Goal: Transaction & Acquisition: Purchase product/service

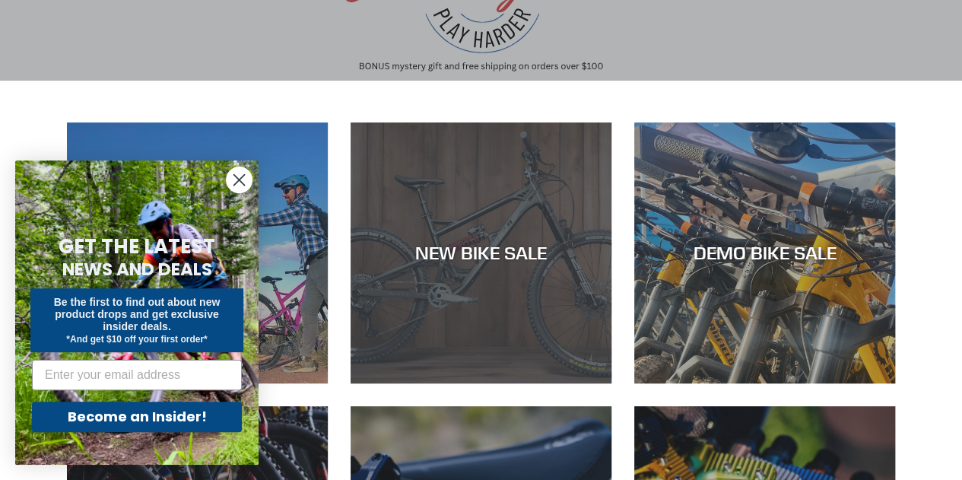
scroll to position [309, 0]
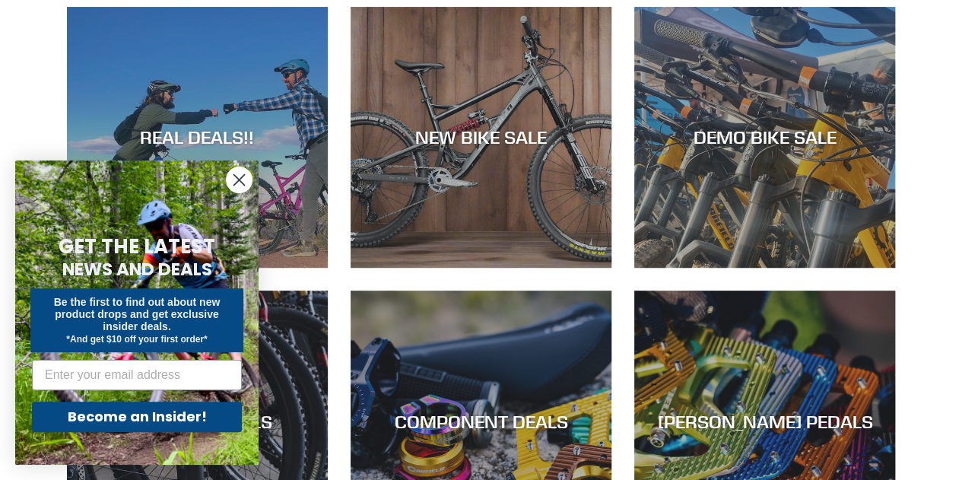
click at [228, 183] on circle "Close dialog" at bounding box center [239, 179] width 25 height 25
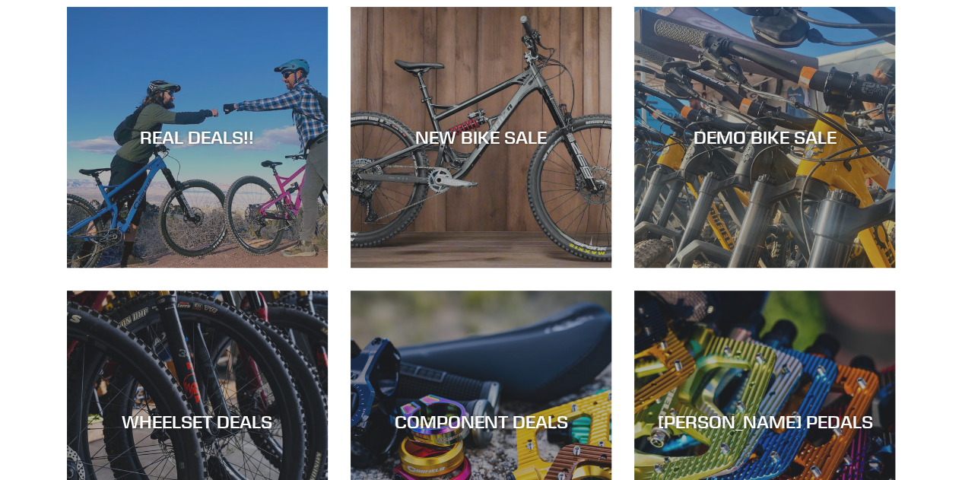
scroll to position [0, 0]
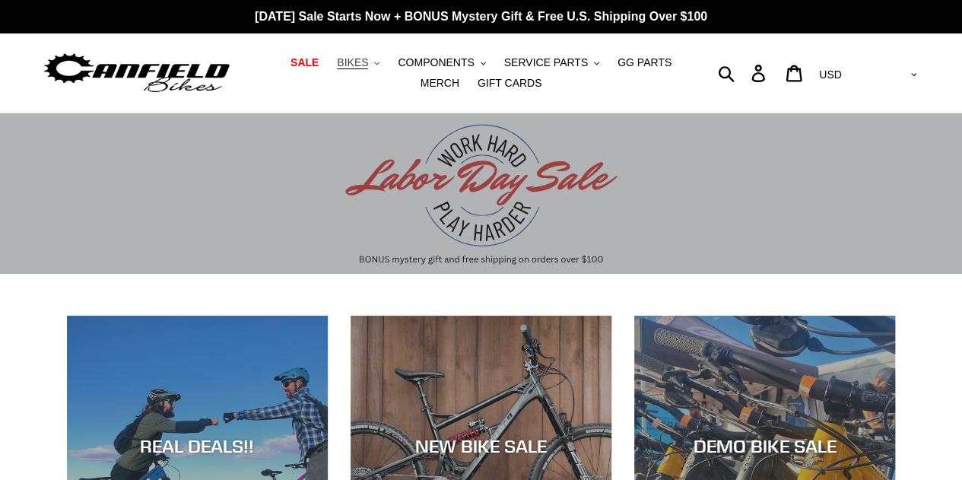
click at [347, 60] on span "BIKES" at bounding box center [352, 62] width 31 height 13
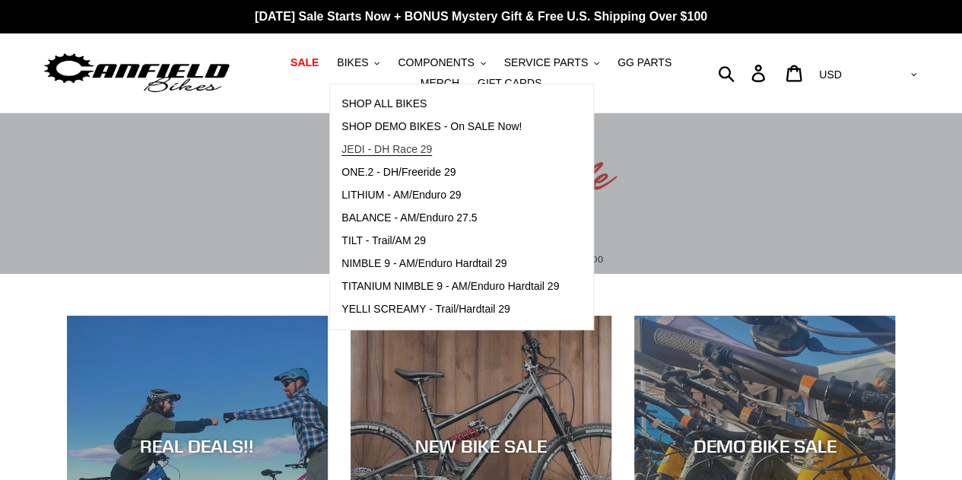
click at [353, 151] on span "JEDI - DH Race 29" at bounding box center [386, 149] width 90 height 13
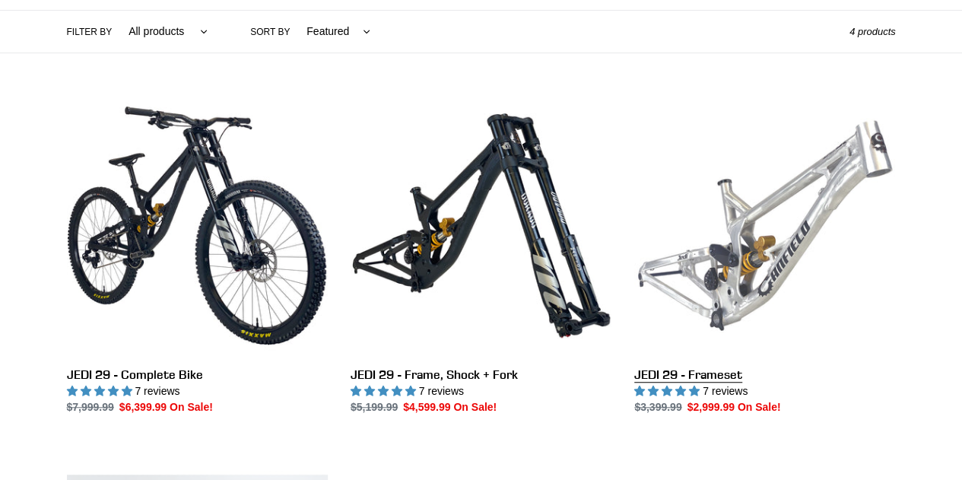
scroll to position [367, 0]
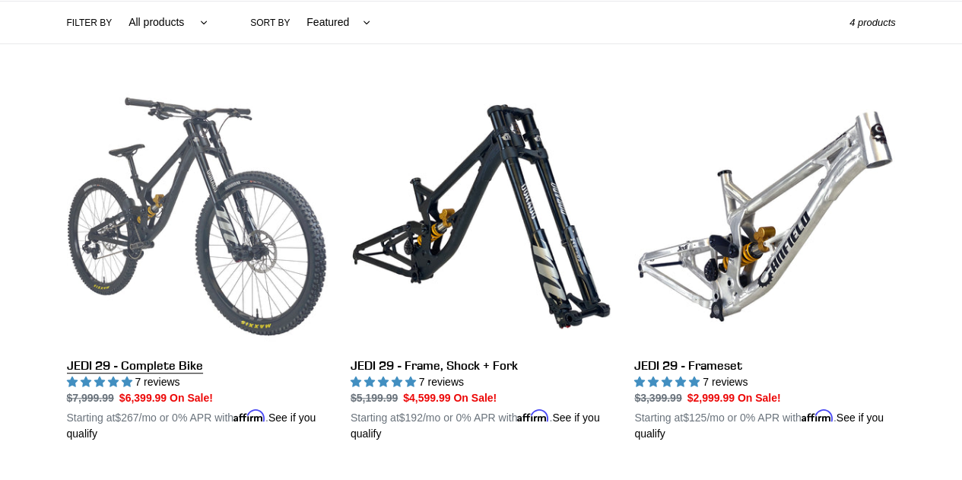
click at [208, 300] on link "JEDI 29 - Complete Bike" at bounding box center [197, 264] width 261 height 356
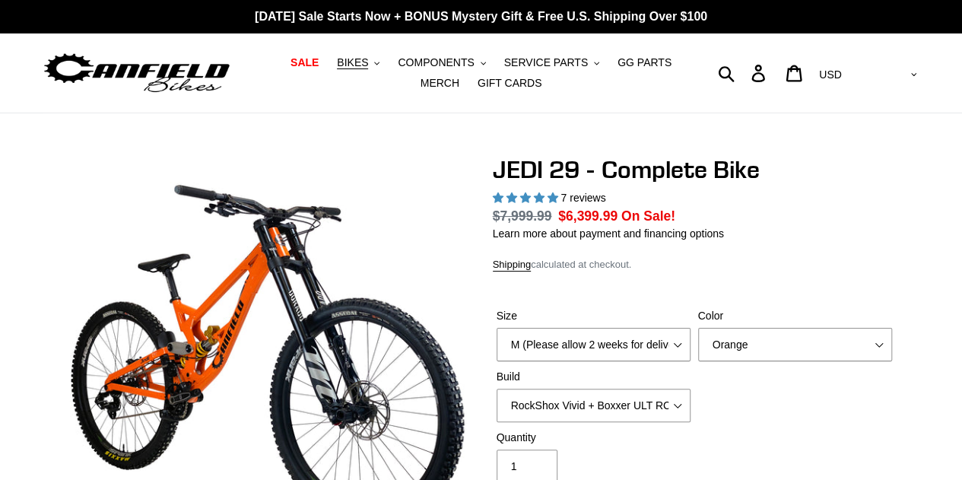
select select "highest-rating"
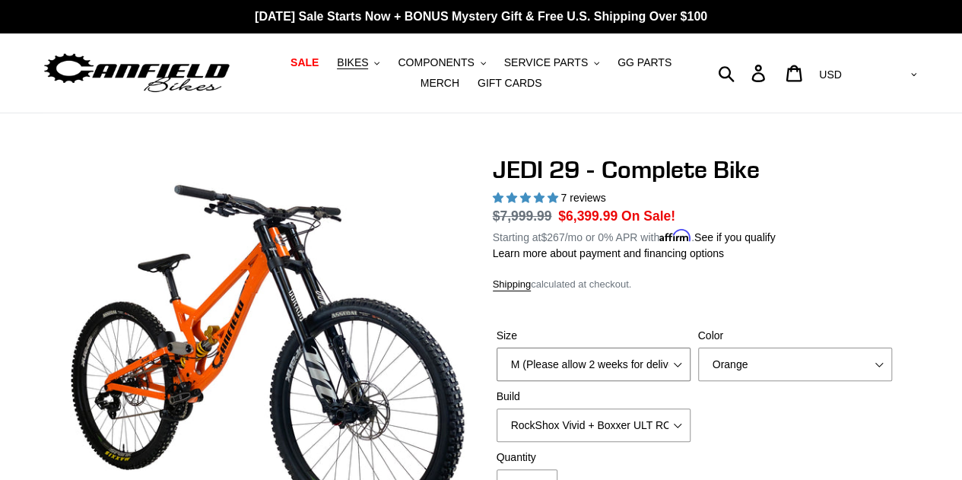
click at [539, 368] on select "M (Please allow 2 weeks for delivery) L (Please allow 2 weeks for delivery) XL …" at bounding box center [593, 363] width 194 height 33
select select "L (Please allow 2 weeks for delivery)"
click at [496, 347] on select "M (Please allow 2 weeks for delivery) L (Please allow 2 weeks for delivery) XL …" at bounding box center [593, 363] width 194 height 33
click at [774, 355] on select "Orange Stealth Black Raw" at bounding box center [795, 363] width 194 height 33
select select "Raw"
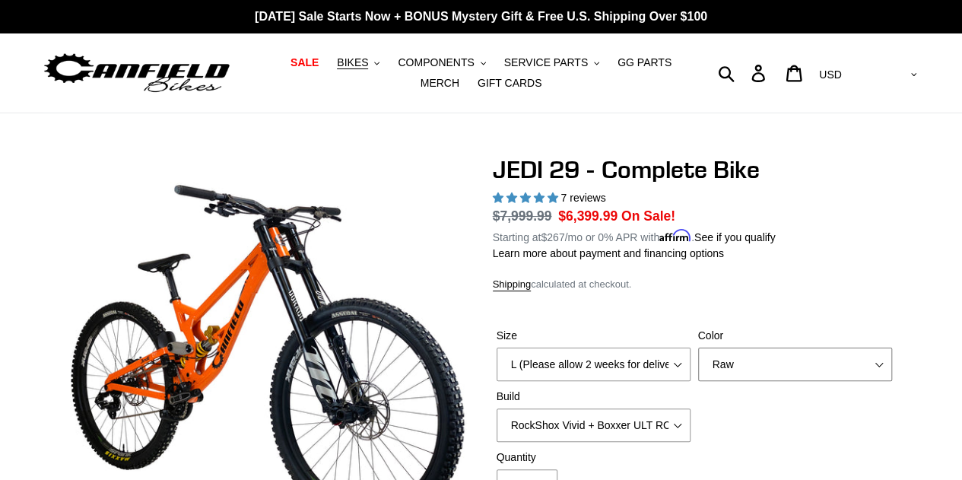
click at [698, 347] on select "Orange Stealth Black Raw" at bounding box center [795, 363] width 194 height 33
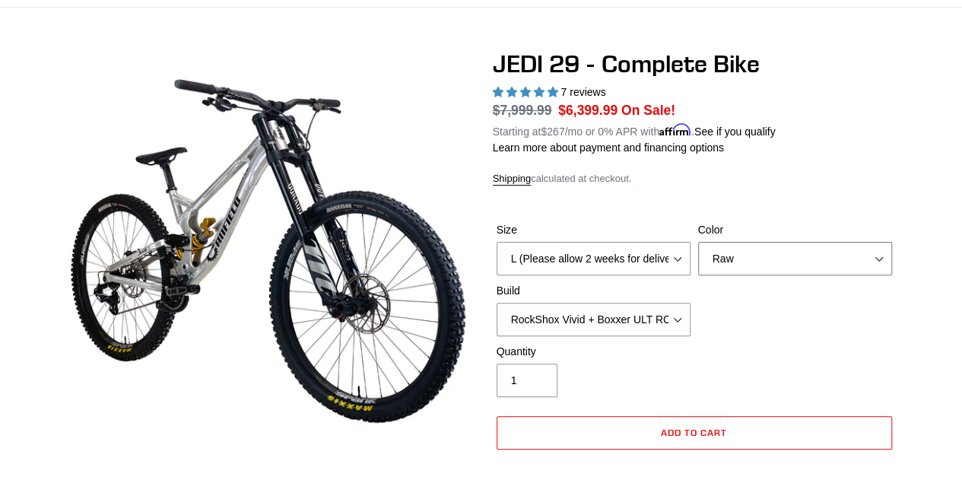
scroll to position [108, 0]
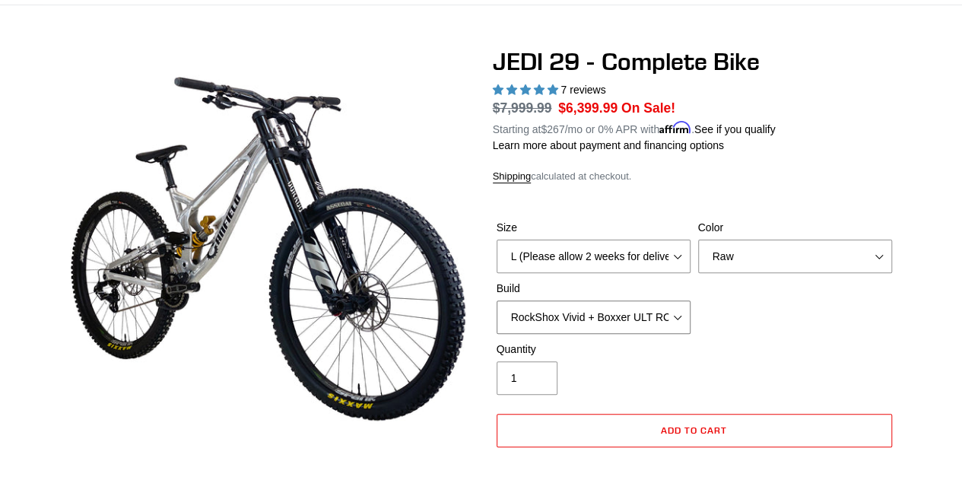
click at [585, 319] on select "RockShox Vivid + Boxxer ULT RC2 C3 200 + SRAM XO RockShox Vivid + Boxxer ULT RC…" at bounding box center [593, 316] width 194 height 33
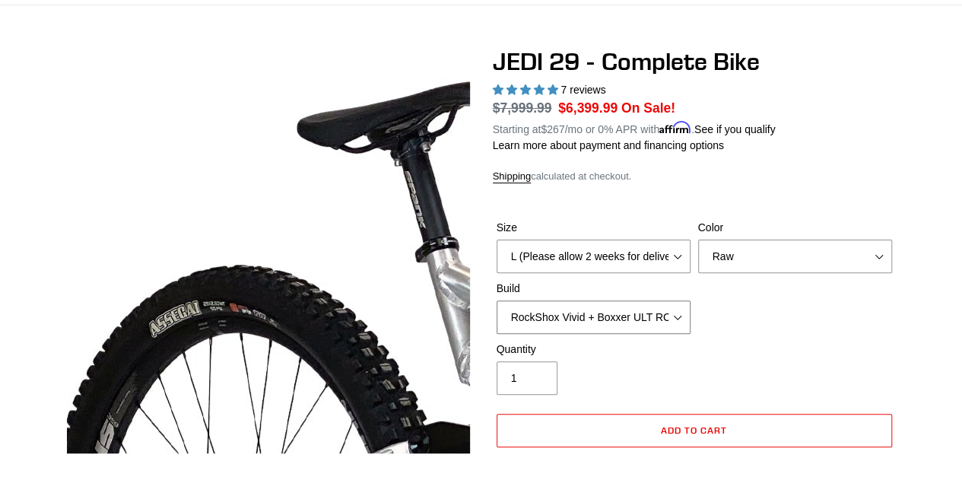
scroll to position [0, 0]
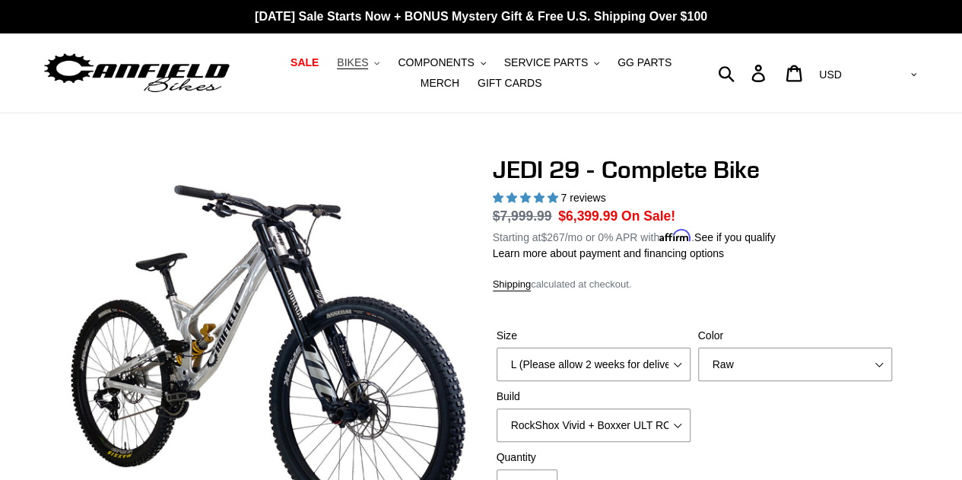
click at [337, 65] on span "BIKES" at bounding box center [352, 62] width 31 height 13
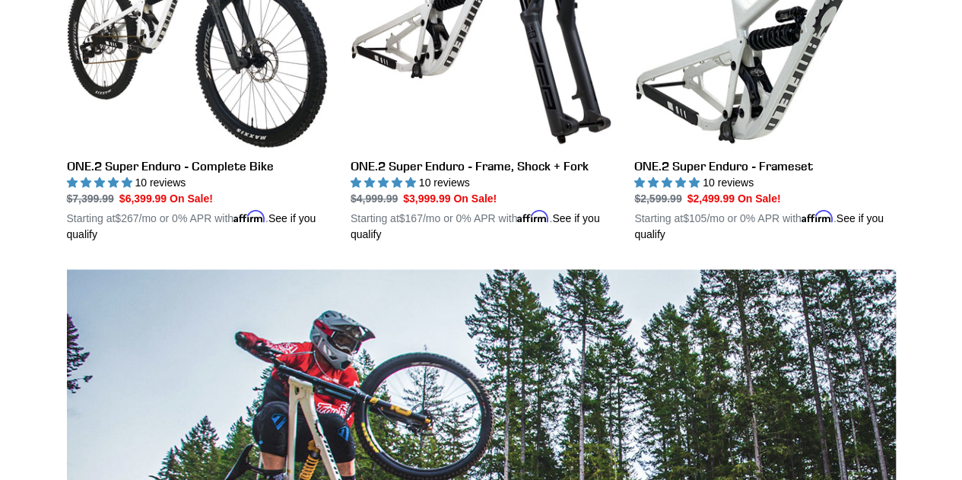
scroll to position [955, 0]
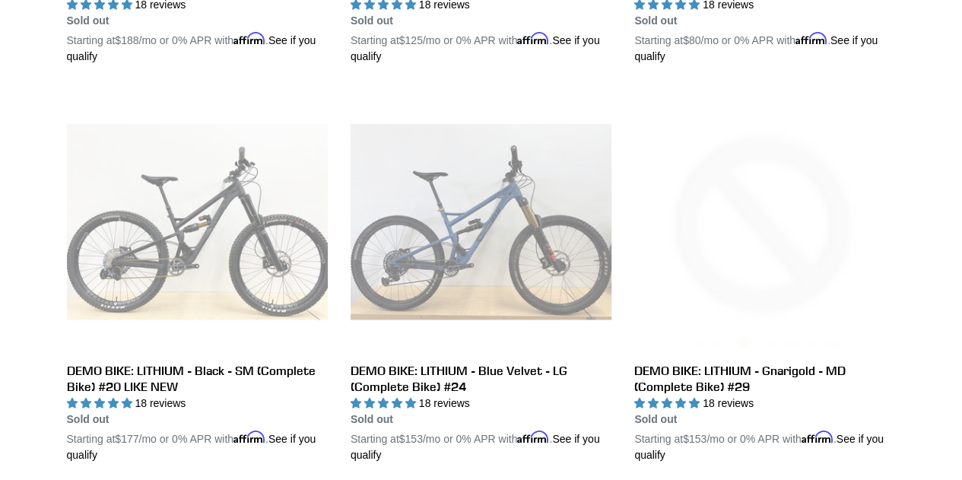
scroll to position [755, 0]
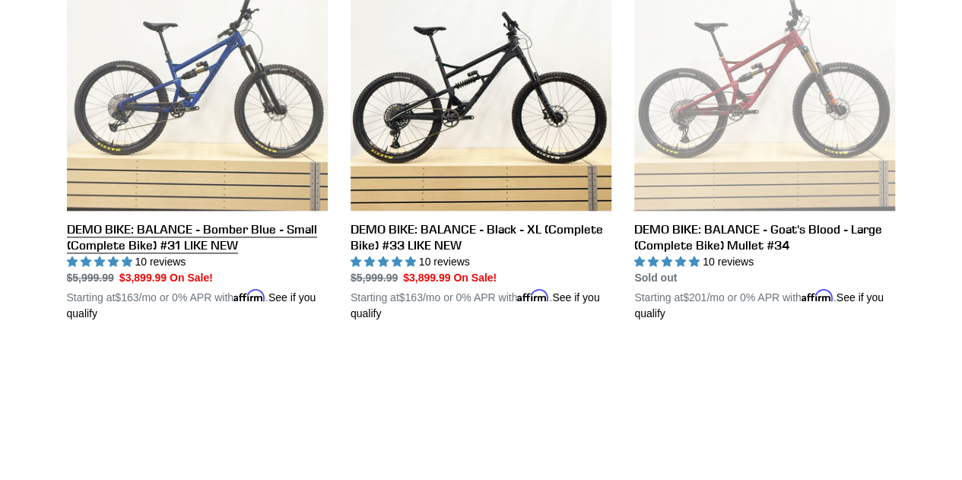
scroll to position [885, 0]
